Goal: Use online tool/utility: Utilize a website feature to perform a specific function

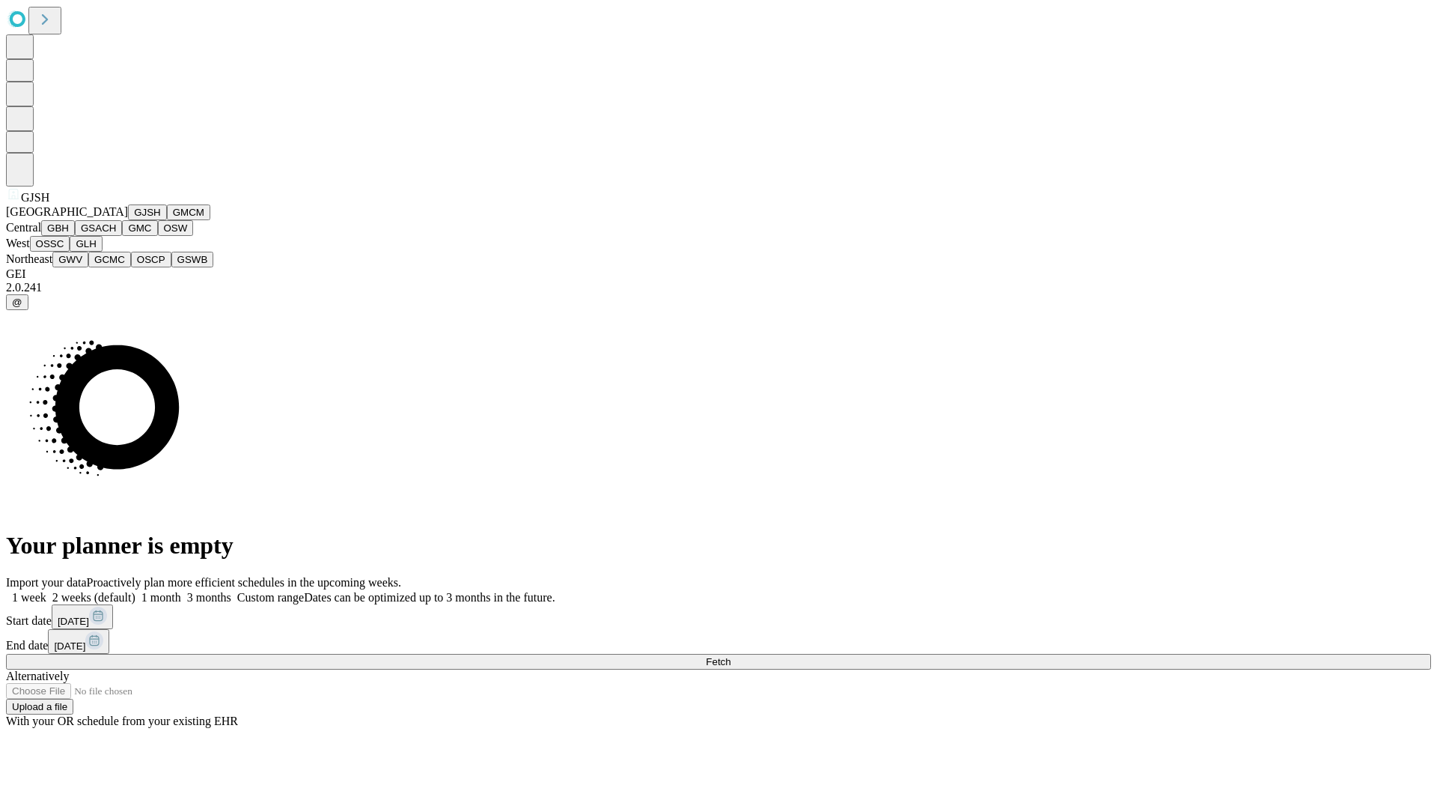
click at [128, 220] on button "GJSH" at bounding box center [147, 212] width 39 height 16
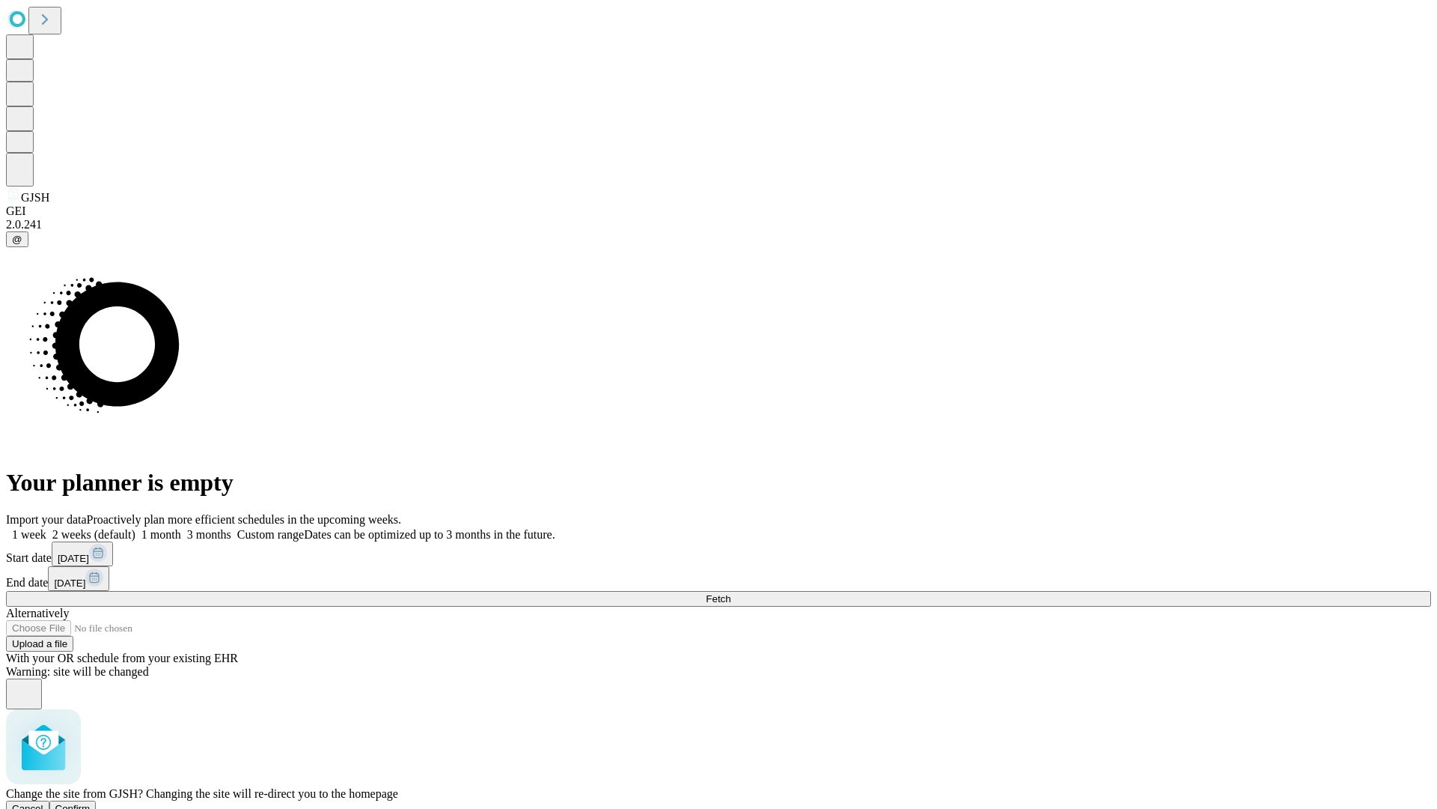
click at [91, 803] on span "Confirm" at bounding box center [72, 808] width 35 height 11
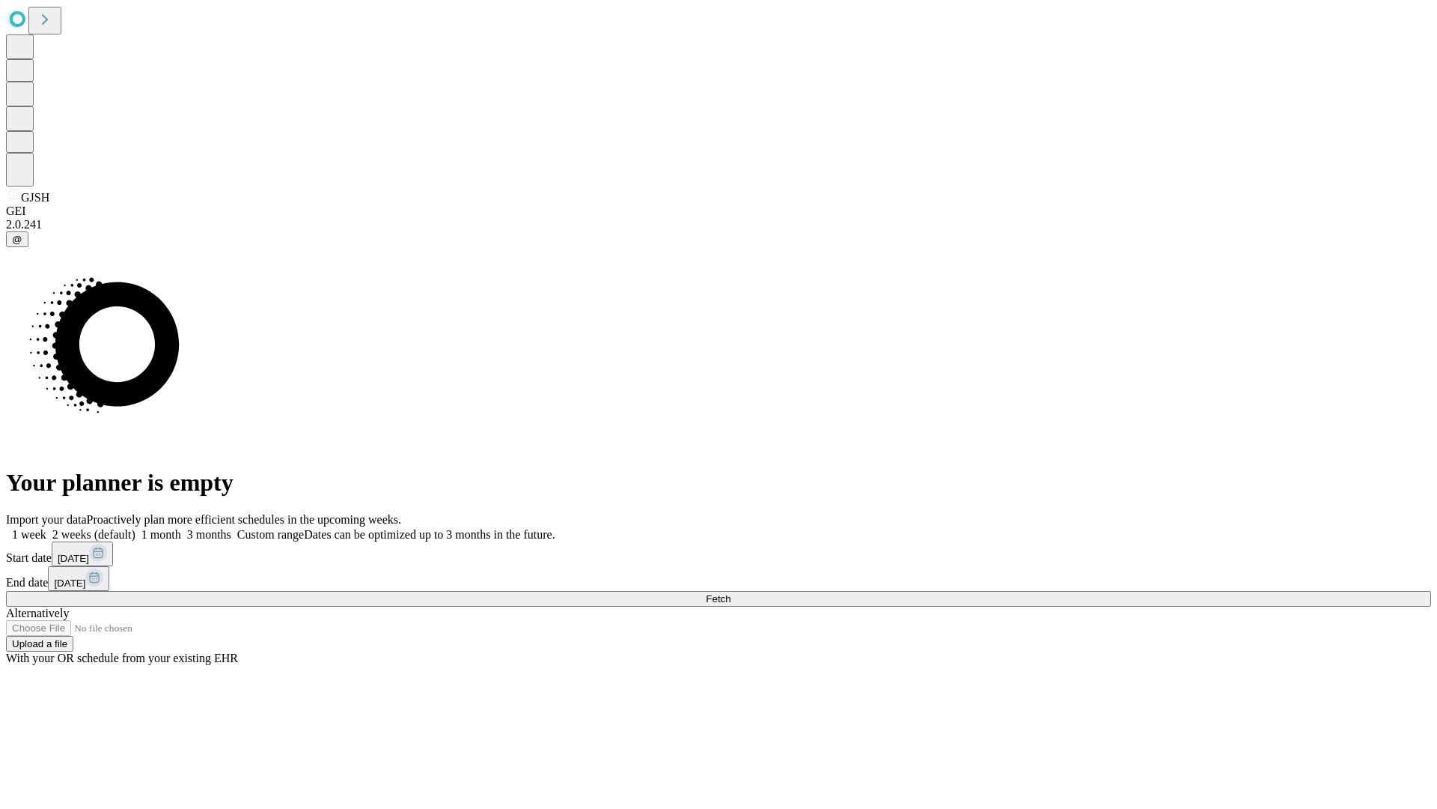
click at [136, 528] on label "2 weeks (default)" at bounding box center [90, 534] width 89 height 13
click at [731, 593] on span "Fetch" at bounding box center [718, 598] width 25 height 11
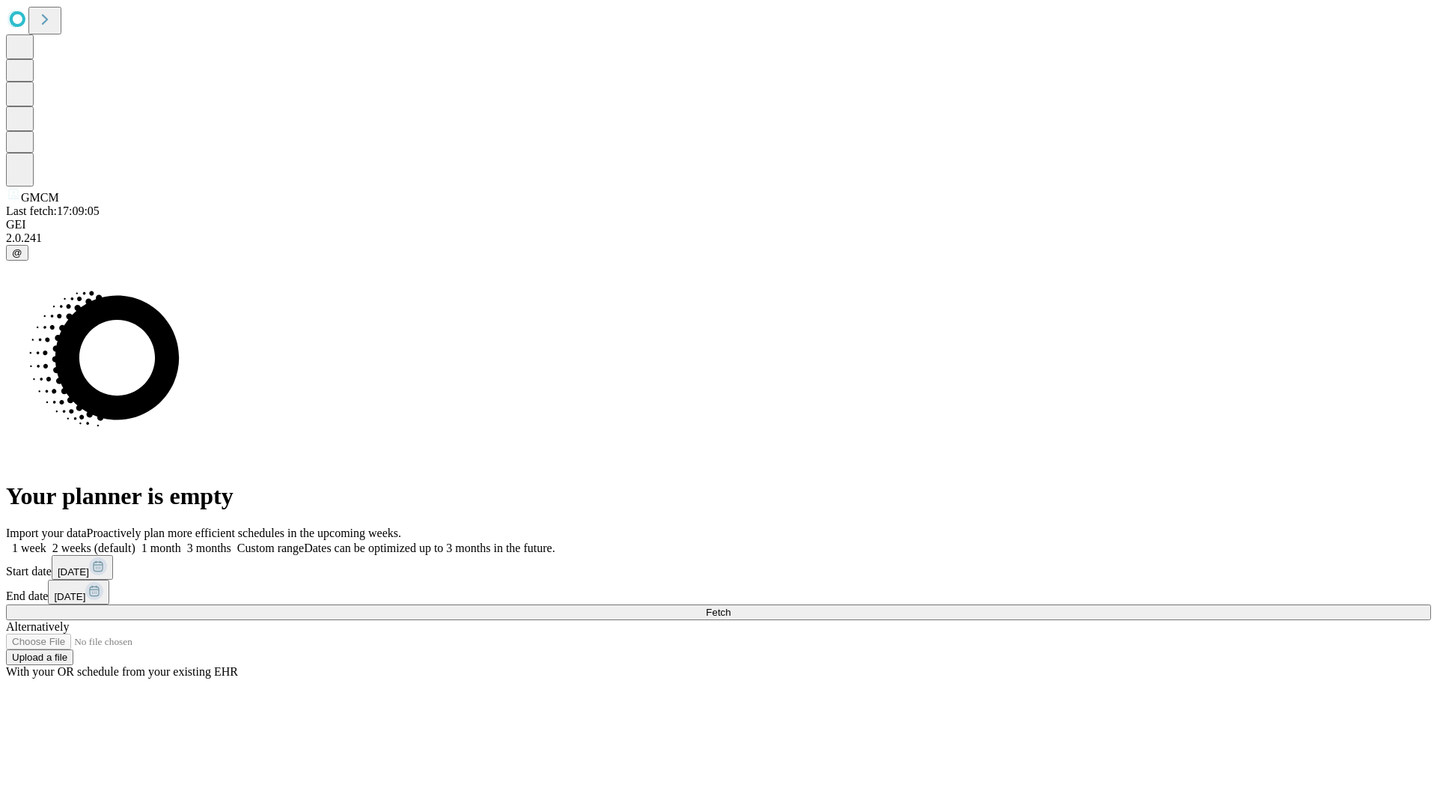
click at [731, 606] on span "Fetch" at bounding box center [718, 611] width 25 height 11
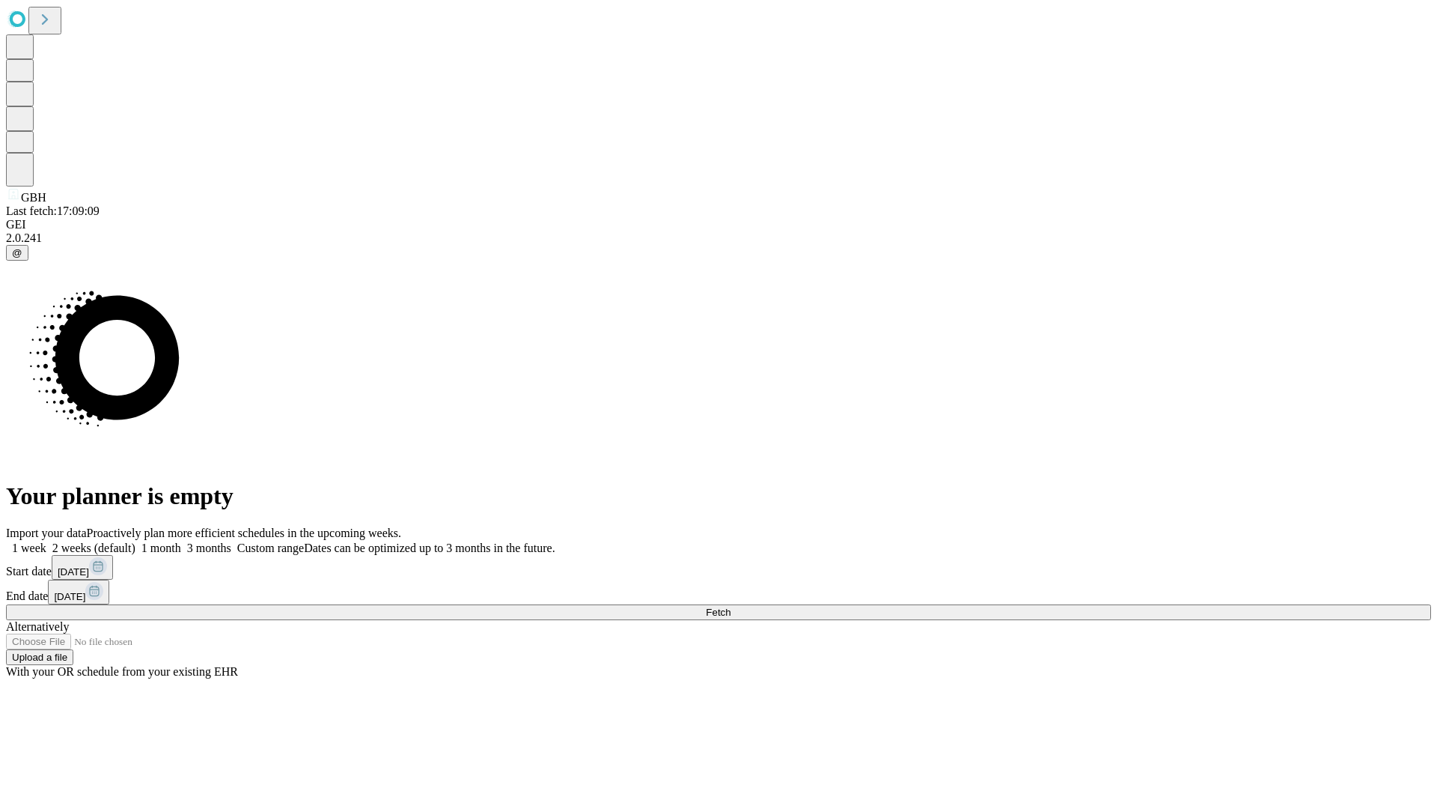
click at [136, 541] on label "2 weeks (default)" at bounding box center [90, 547] width 89 height 13
click at [731, 606] on span "Fetch" at bounding box center [718, 611] width 25 height 11
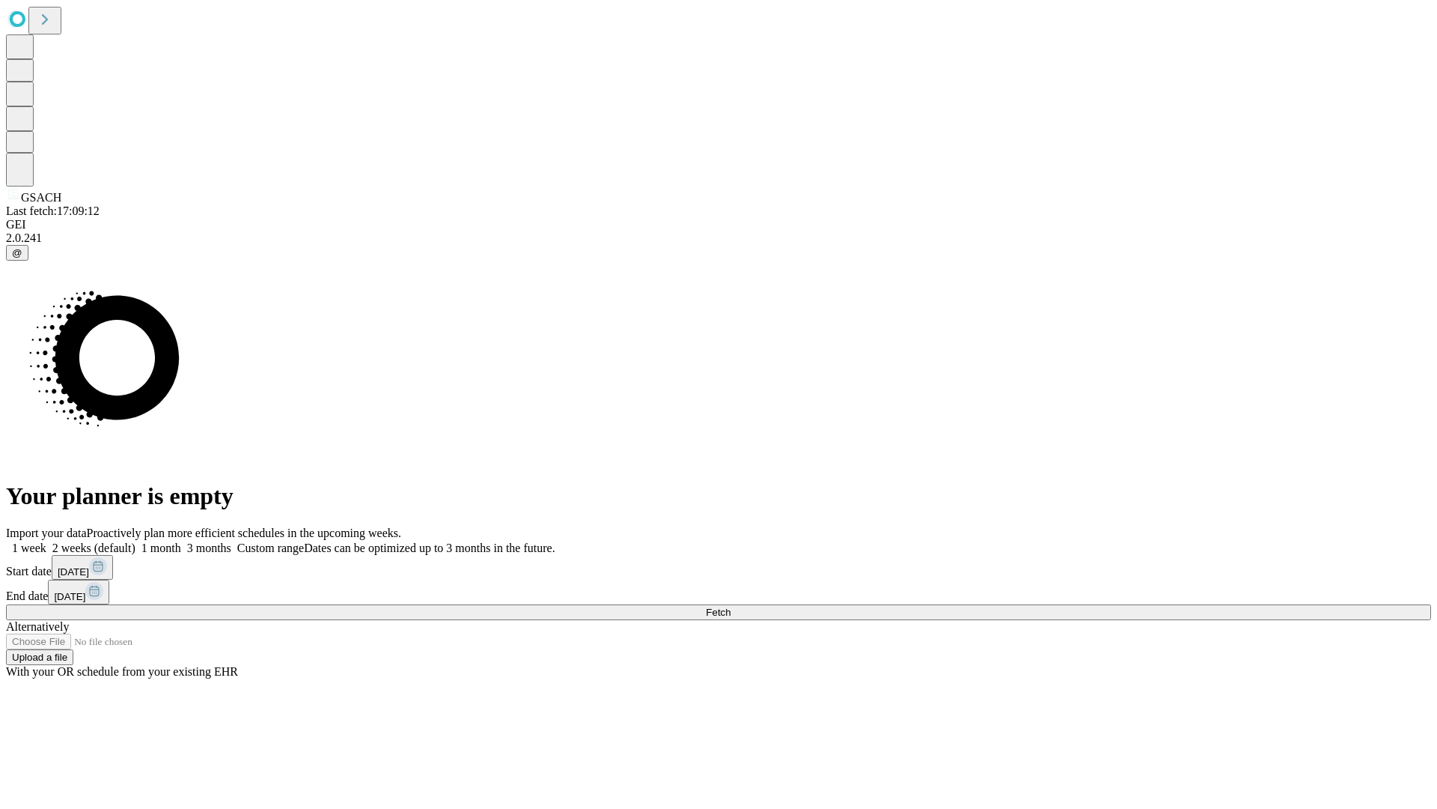
click at [731, 606] on span "Fetch" at bounding box center [718, 611] width 25 height 11
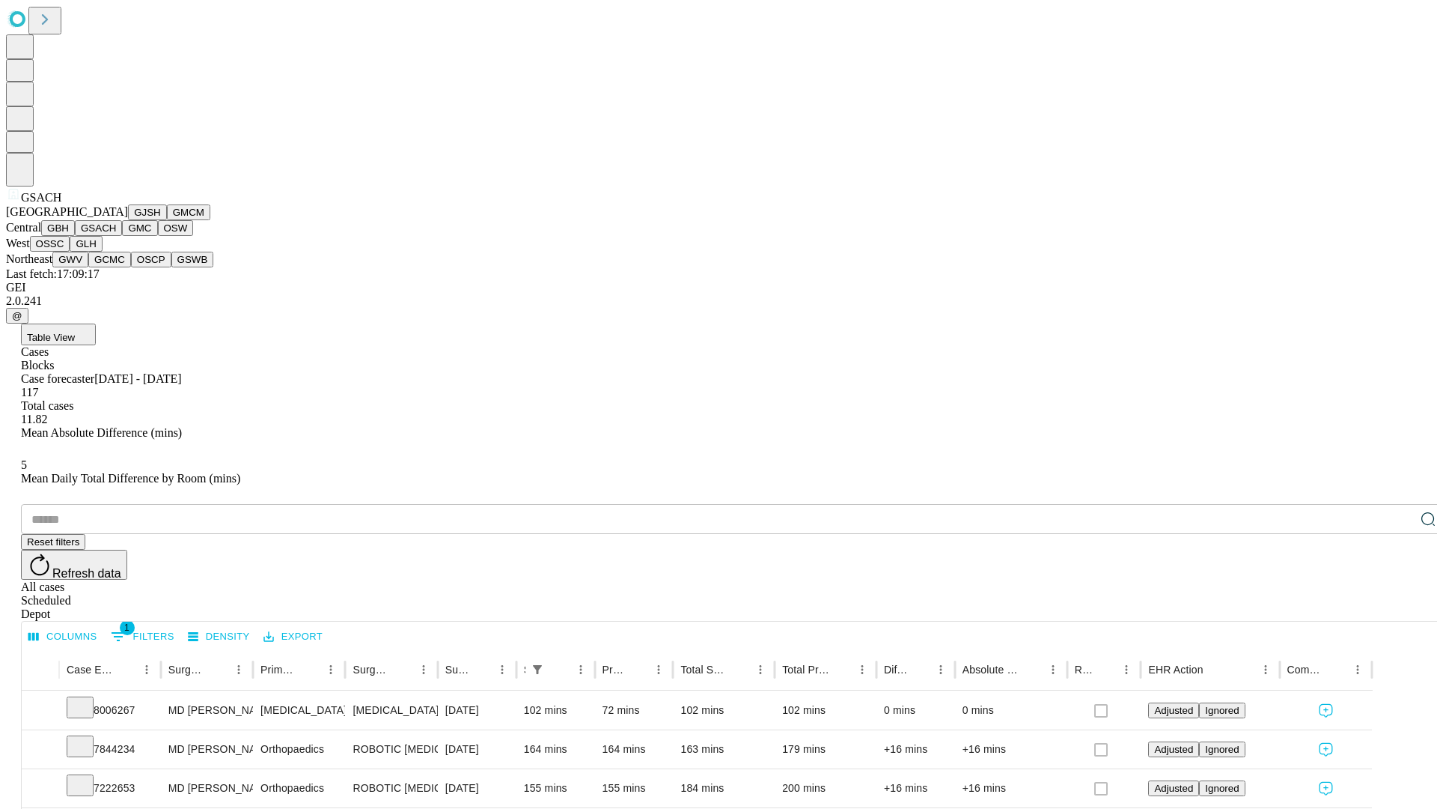
click at [122, 236] on button "GMC" at bounding box center [139, 228] width 35 height 16
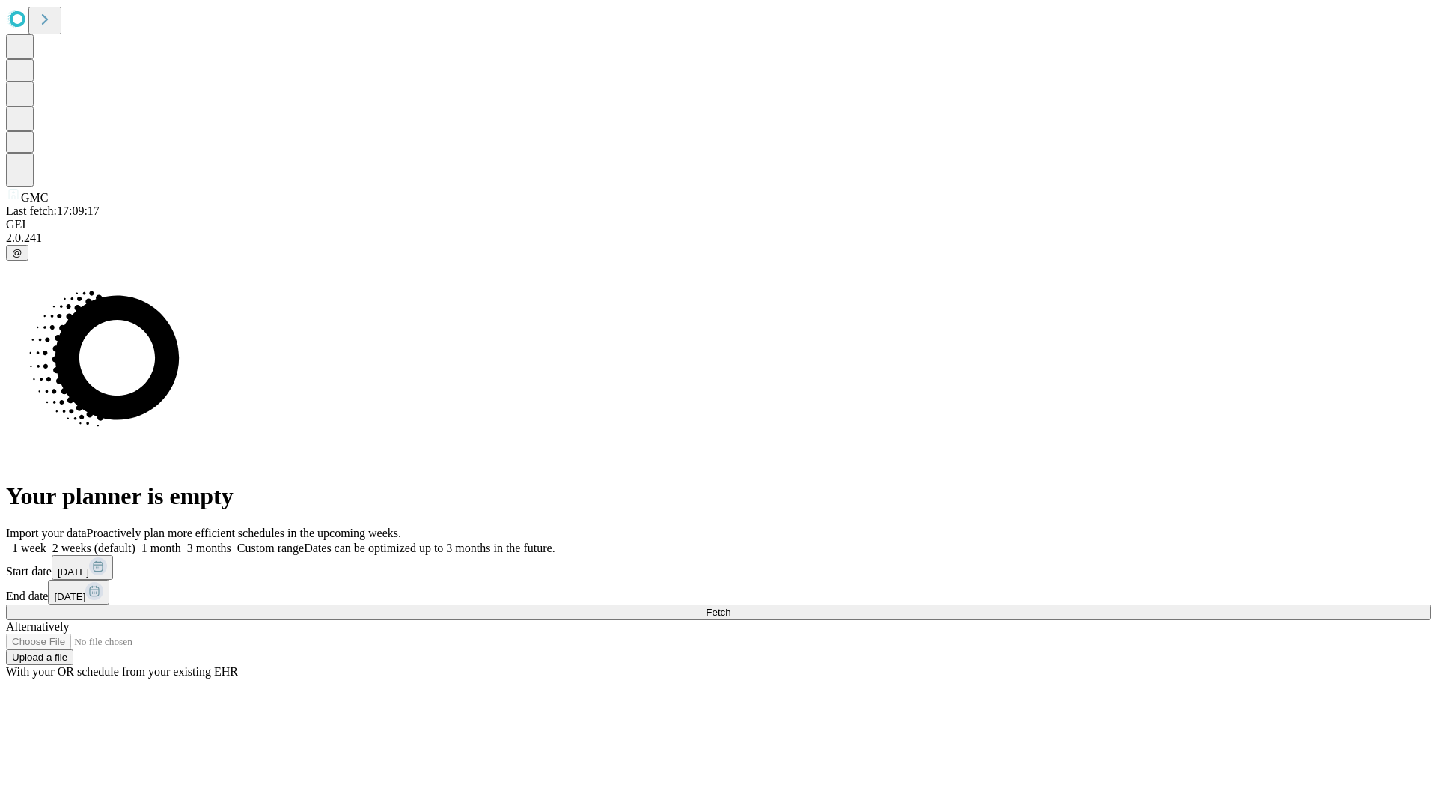
click at [731, 606] on span "Fetch" at bounding box center [718, 611] width 25 height 11
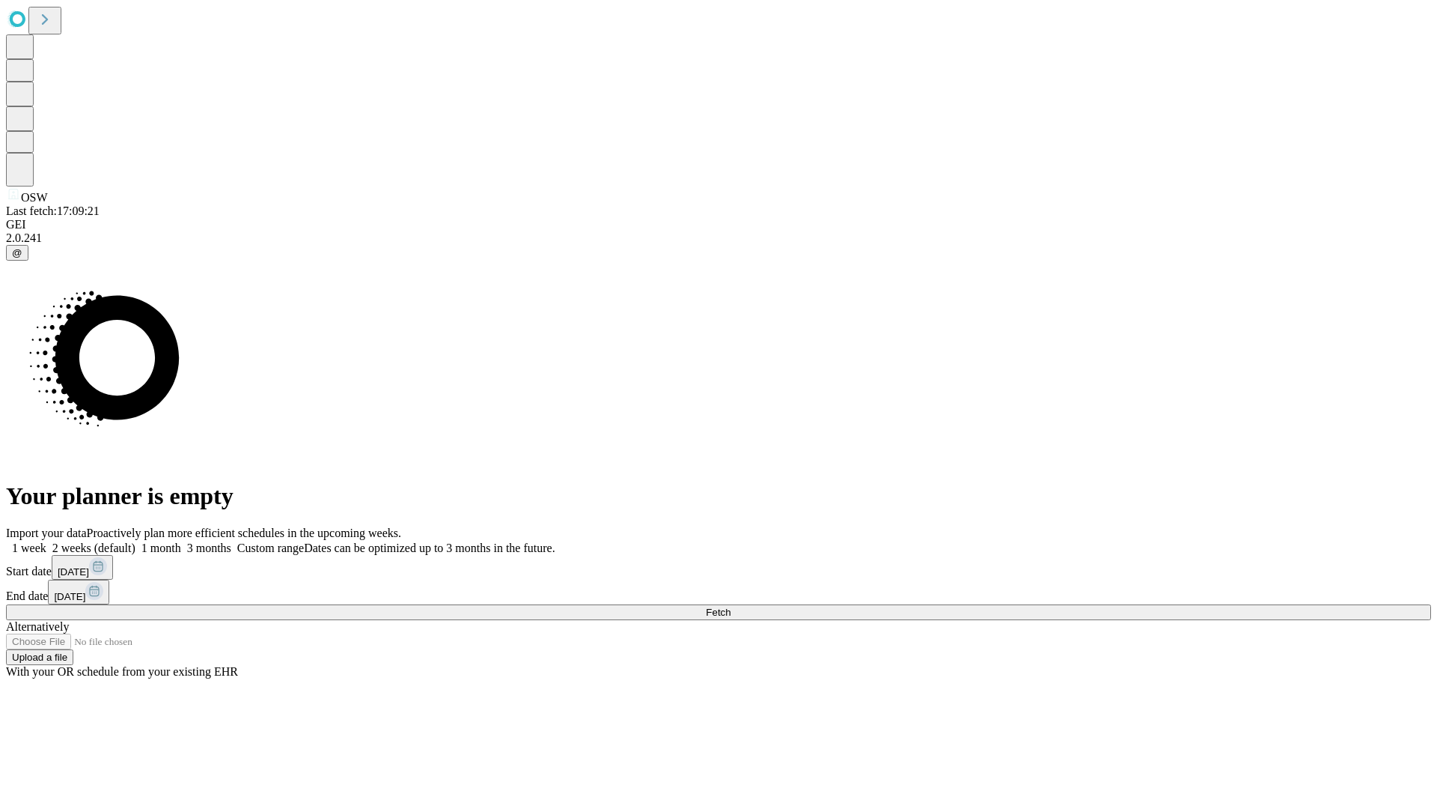
click at [731, 606] on span "Fetch" at bounding box center [718, 611] width 25 height 11
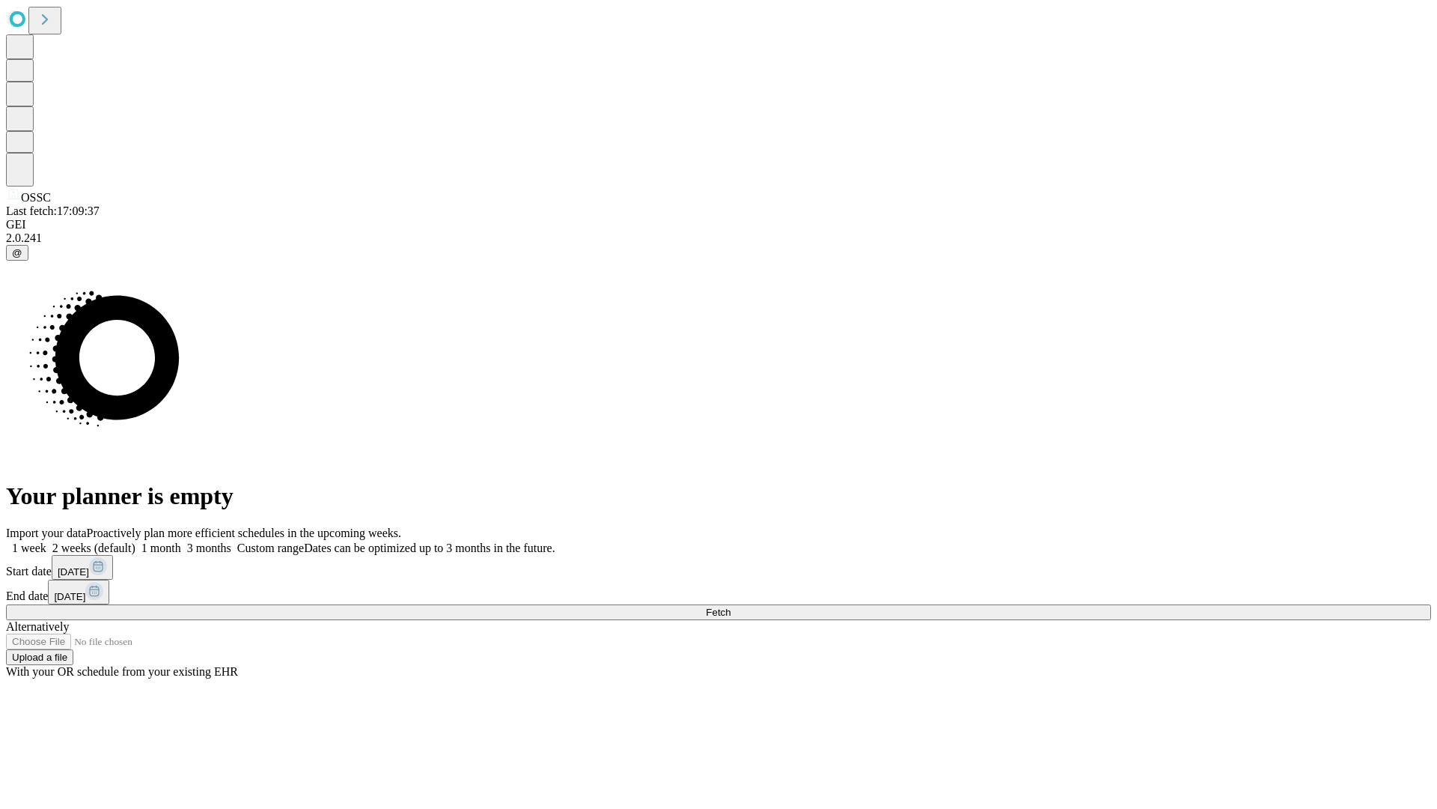
click at [136, 541] on label "2 weeks (default)" at bounding box center [90, 547] width 89 height 13
click at [731, 606] on span "Fetch" at bounding box center [718, 611] width 25 height 11
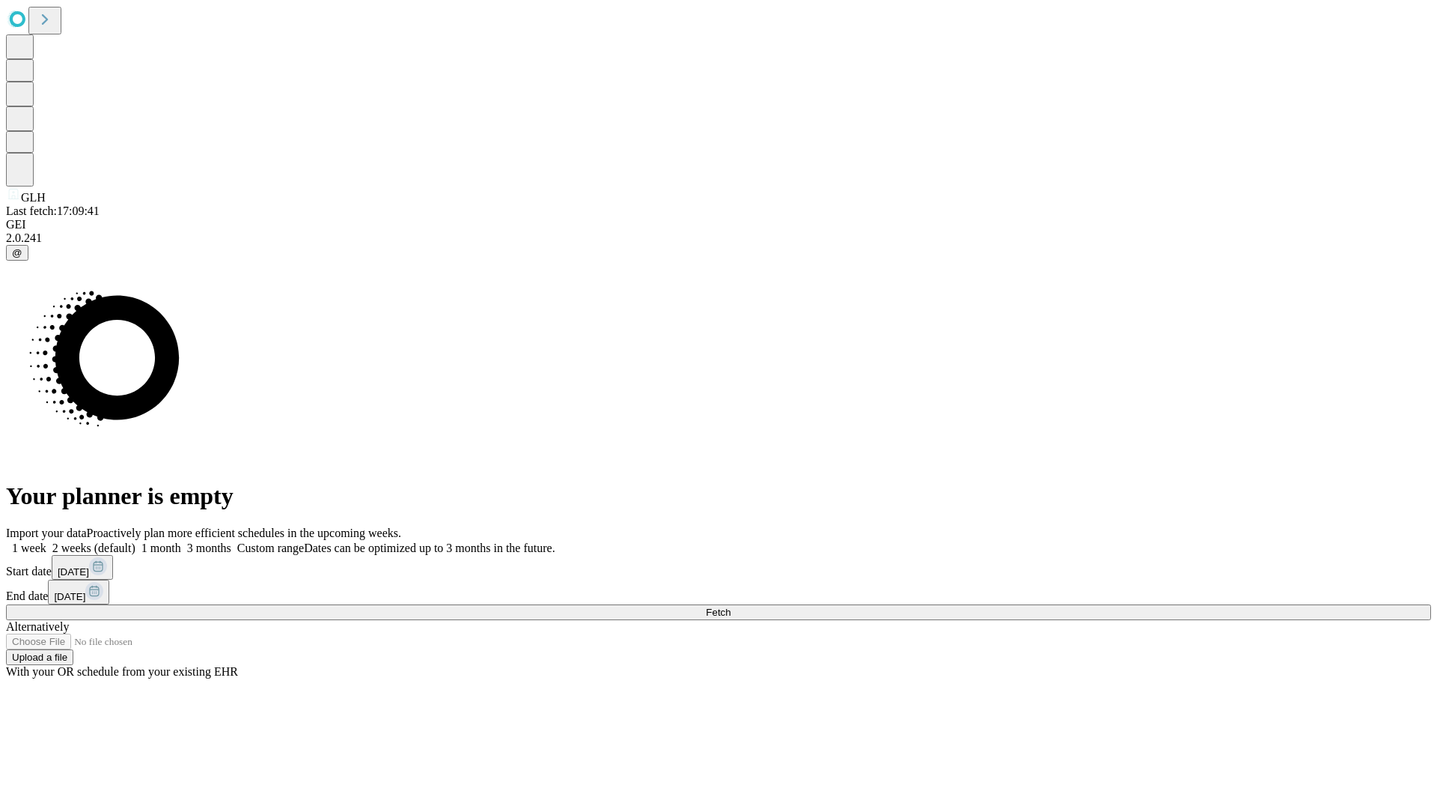
click at [136, 541] on label "2 weeks (default)" at bounding box center [90, 547] width 89 height 13
click at [731, 606] on span "Fetch" at bounding box center [718, 611] width 25 height 11
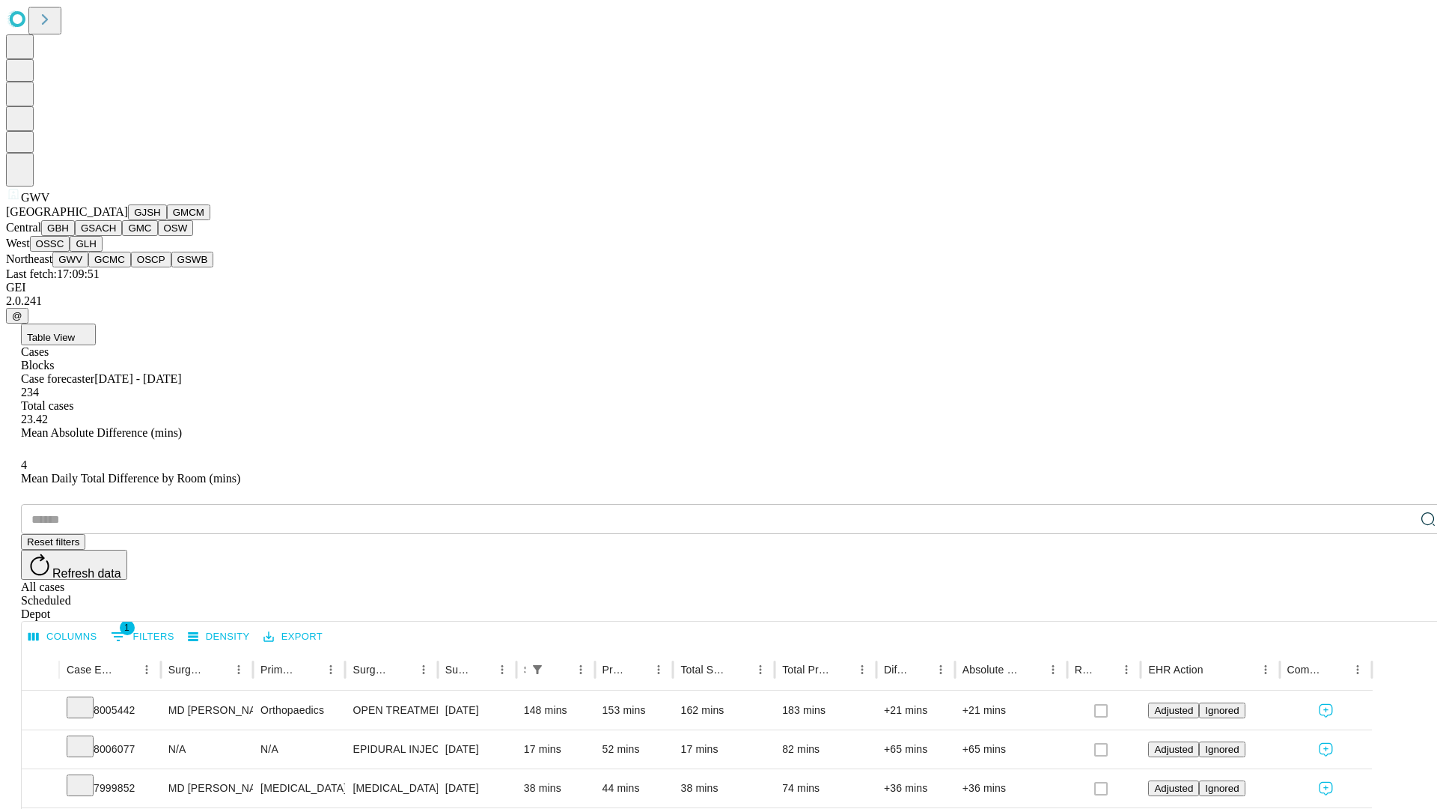
click at [116, 267] on button "GCMC" at bounding box center [109, 260] width 43 height 16
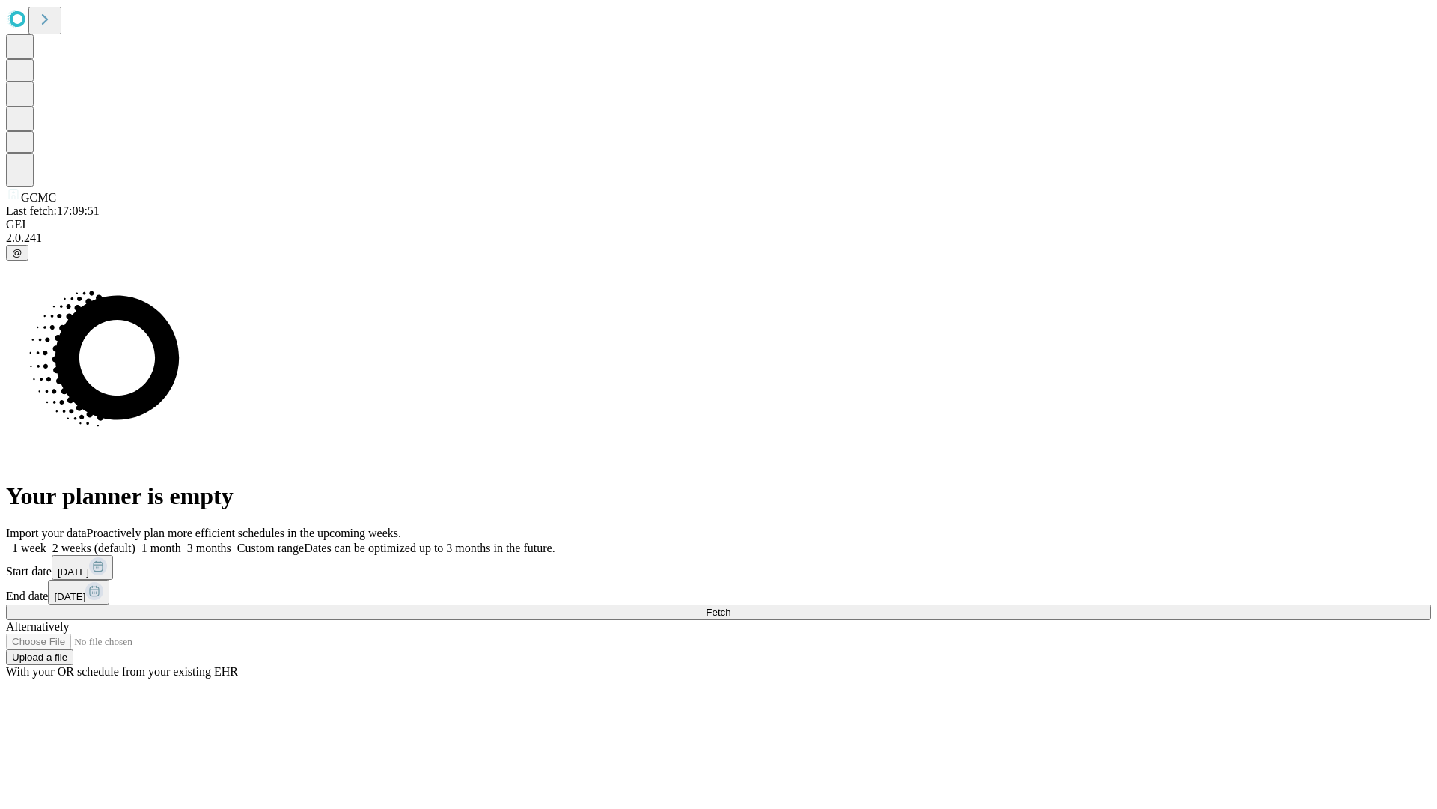
click at [136, 541] on label "2 weeks (default)" at bounding box center [90, 547] width 89 height 13
click at [731, 606] on span "Fetch" at bounding box center [718, 611] width 25 height 11
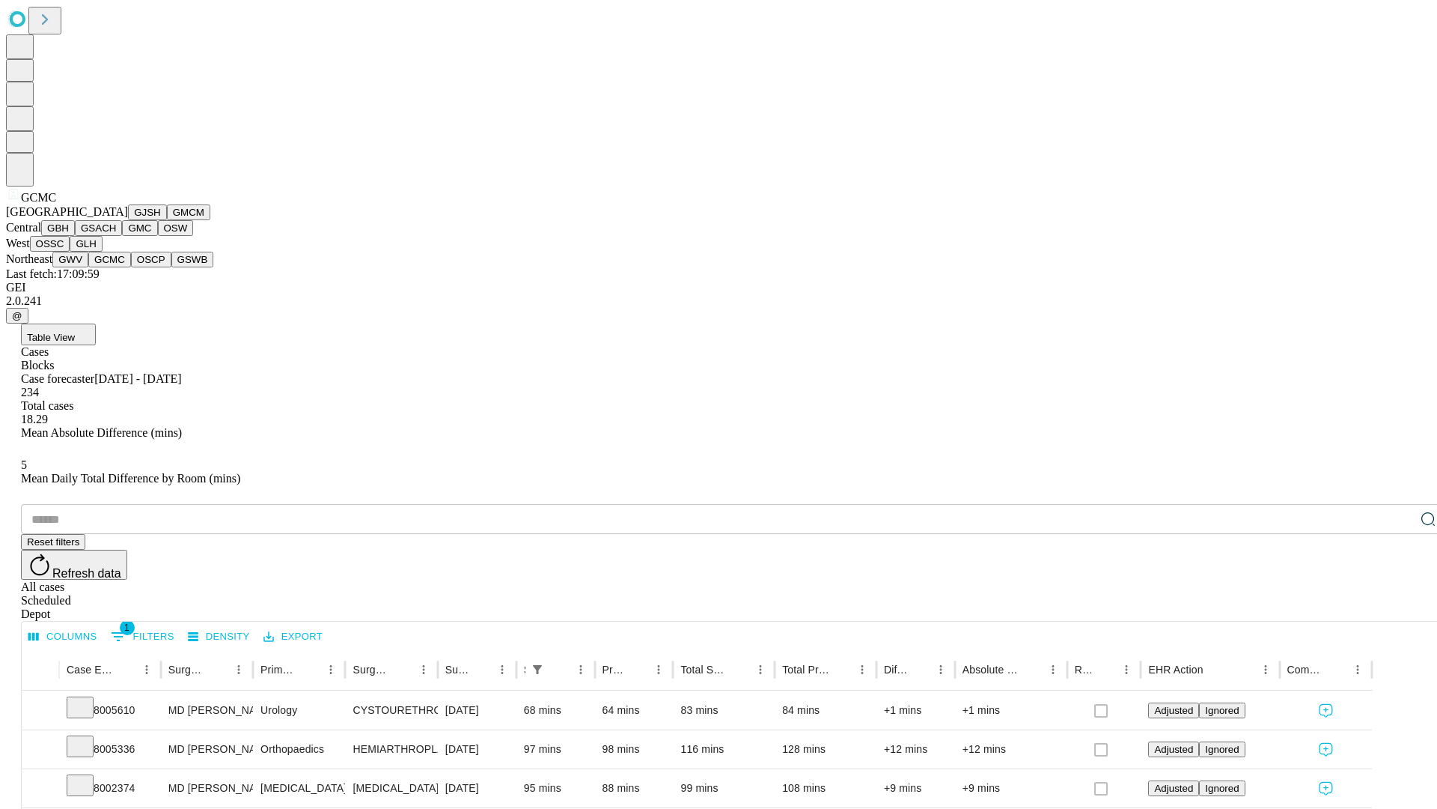
click at [131, 267] on button "OSCP" at bounding box center [151, 260] width 40 height 16
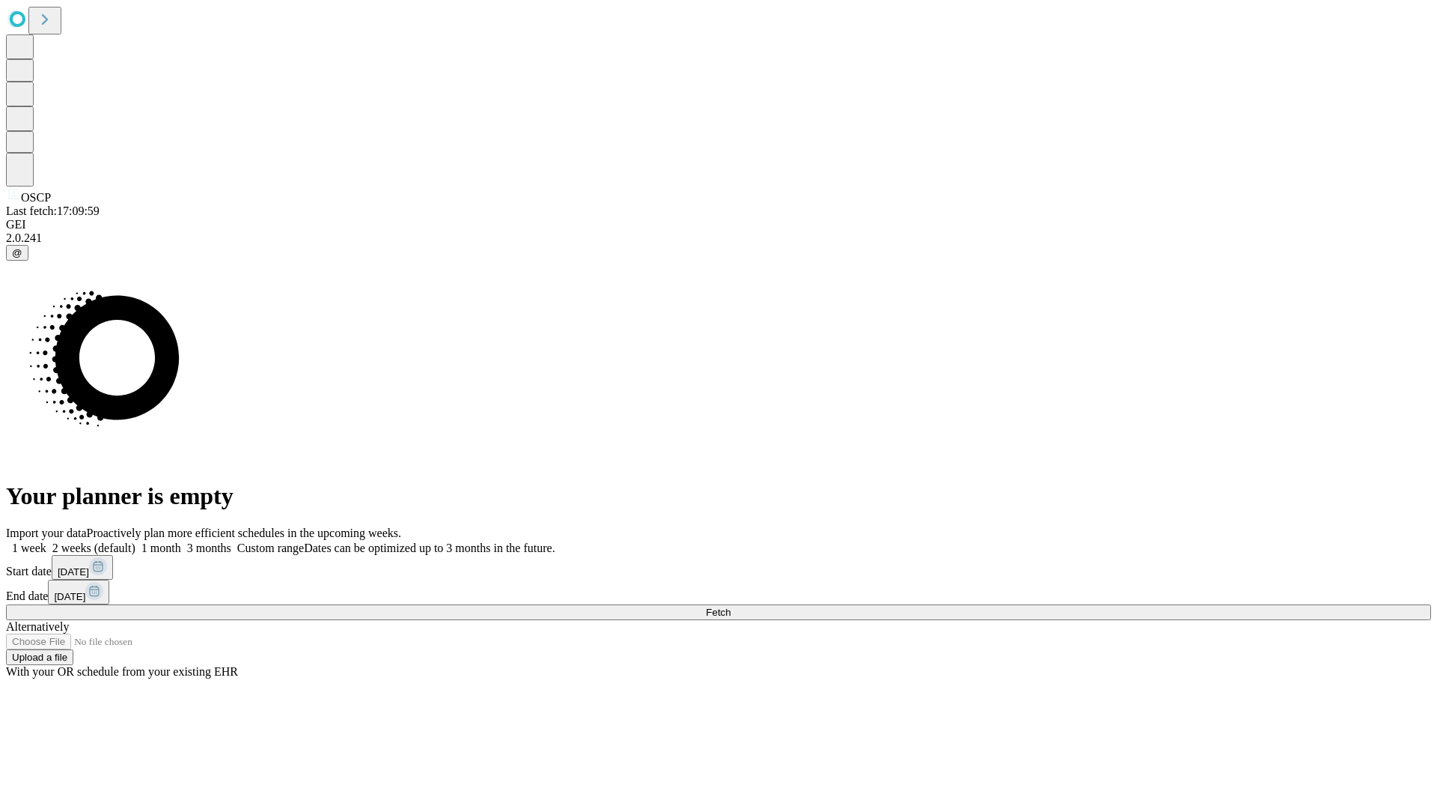
click at [136, 541] on label "2 weeks (default)" at bounding box center [90, 547] width 89 height 13
click at [731, 606] on span "Fetch" at bounding box center [718, 611] width 25 height 11
